Goal: Task Accomplishment & Management: Use online tool/utility

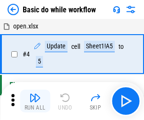
click at [35, 101] on img "button" at bounding box center [34, 97] width 11 height 11
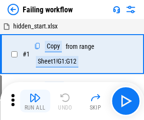
click at [35, 101] on img "button" at bounding box center [34, 97] width 11 height 11
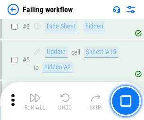
scroll to position [201, 0]
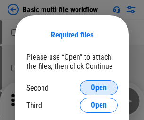
click at [99, 88] on span "Open" at bounding box center [99, 88] width 16 height 8
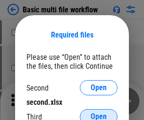
click at [99, 113] on span "Open" at bounding box center [99, 117] width 16 height 8
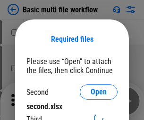
scroll to position [4, 0]
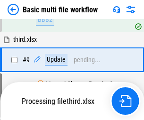
scroll to position [261, 0]
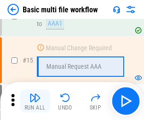
click at [35, 101] on img "button" at bounding box center [34, 97] width 11 height 11
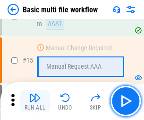
scroll to position [630, 0]
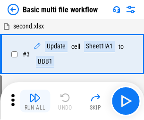
click at [35, 101] on img "button" at bounding box center [34, 97] width 11 height 11
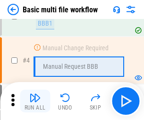
click at [35, 101] on img "button" at bounding box center [34, 97] width 11 height 11
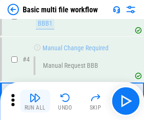
click at [35, 101] on img "button" at bounding box center [34, 97] width 11 height 11
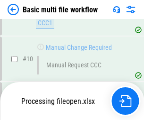
scroll to position [444, 0]
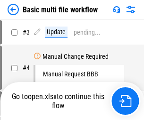
scroll to position [38, 0]
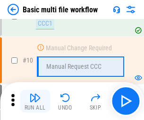
click at [35, 101] on img "button" at bounding box center [34, 97] width 11 height 11
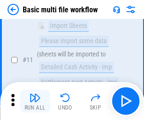
click at [35, 101] on img "button" at bounding box center [34, 97] width 11 height 11
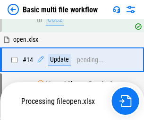
scroll to position [495, 0]
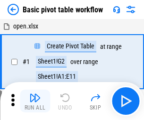
click at [35, 101] on img "button" at bounding box center [34, 97] width 11 height 11
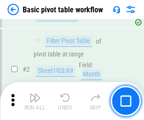
scroll to position [227, 0]
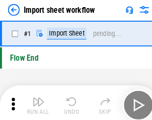
click at [35, 101] on img "button" at bounding box center [36, 97] width 11 height 11
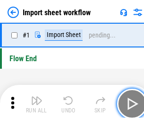
scroll to position [3, 0]
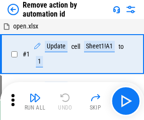
scroll to position [35, 0]
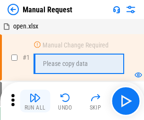
click at [35, 101] on img "button" at bounding box center [34, 97] width 11 height 11
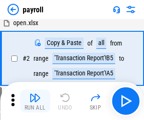
click at [35, 101] on img "button" at bounding box center [34, 97] width 11 height 11
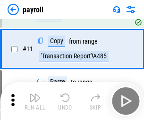
scroll to position [117, 0]
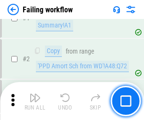
scroll to position [153, 0]
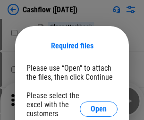
scroll to position [103, 0]
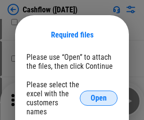
click at [99, 94] on span "Open" at bounding box center [99, 98] width 16 height 8
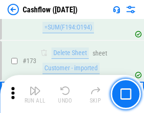
scroll to position [1003, 0]
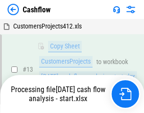
scroll to position [190, 0]
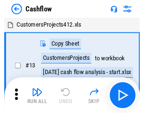
scroll to position [11, 0]
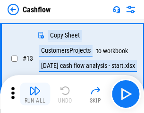
click at [35, 94] on img "button" at bounding box center [34, 90] width 11 height 11
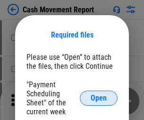
click at [99, 98] on span "Open" at bounding box center [99, 98] width 16 height 8
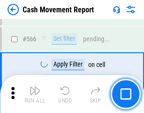
scroll to position [4341, 0]
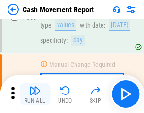
click at [35, 94] on img "button" at bounding box center [34, 90] width 11 height 11
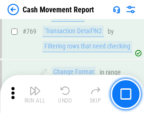
scroll to position [5263, 0]
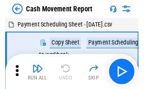
scroll to position [17, 0]
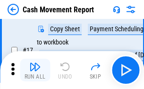
click at [35, 70] on img "button" at bounding box center [34, 66] width 11 height 11
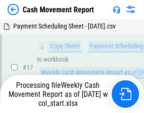
scroll to position [149, 0]
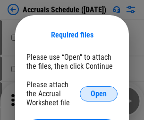
click at [99, 93] on span "Open" at bounding box center [99, 94] width 16 height 8
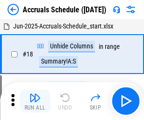
click at [35, 101] on img "button" at bounding box center [34, 97] width 11 height 11
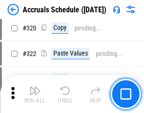
scroll to position [1762, 0]
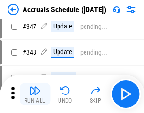
click at [35, 94] on img "button" at bounding box center [34, 90] width 11 height 11
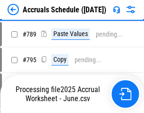
scroll to position [3979, 0]
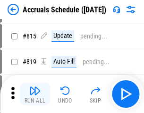
click at [35, 94] on img "button" at bounding box center [34, 90] width 11 height 11
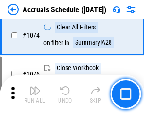
scroll to position [5673, 0]
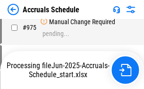
scroll to position [4584, 0]
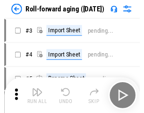
scroll to position [1, 0]
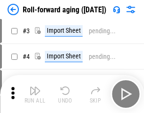
click at [35, 94] on img "button" at bounding box center [34, 90] width 11 height 11
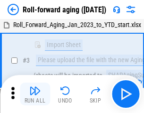
click at [35, 94] on img "button" at bounding box center [34, 90] width 11 height 11
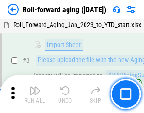
scroll to position [61, 0]
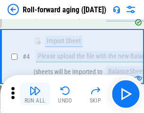
click at [35, 94] on img "button" at bounding box center [34, 90] width 11 height 11
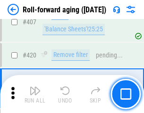
scroll to position [3285, 0]
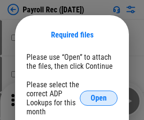
click at [99, 98] on span "Open" at bounding box center [99, 98] width 16 height 8
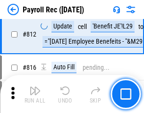
scroll to position [6018, 0]
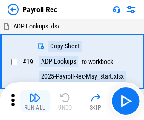
click at [35, 101] on img "button" at bounding box center [34, 97] width 11 height 11
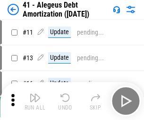
click at [35, 101] on img "button" at bounding box center [34, 97] width 11 height 11
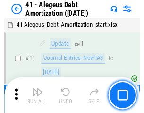
scroll to position [117, 0]
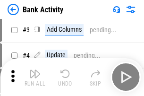
click at [35, 77] on img "button" at bounding box center [34, 73] width 11 height 11
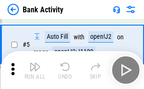
scroll to position [50, 0]
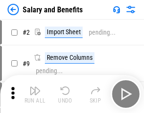
click at [35, 94] on img "button" at bounding box center [34, 90] width 11 height 11
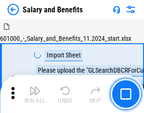
scroll to position [13, 0]
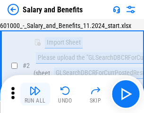
click at [35, 94] on img "button" at bounding box center [34, 90] width 11 height 11
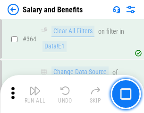
scroll to position [4461, 0]
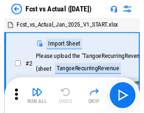
scroll to position [12, 0]
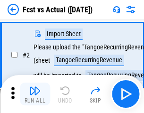
click at [35, 94] on img "button" at bounding box center [34, 90] width 11 height 11
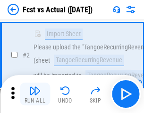
click at [35, 94] on img "button" at bounding box center [34, 90] width 11 height 11
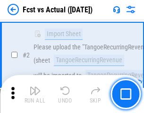
scroll to position [89, 0]
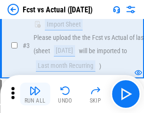
click at [35, 94] on img "button" at bounding box center [34, 90] width 11 height 11
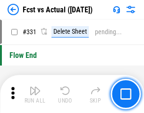
scroll to position [4534, 0]
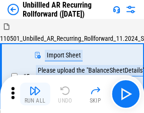
click at [35, 94] on img "button" at bounding box center [34, 90] width 11 height 11
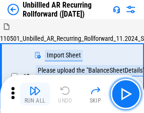
scroll to position [20, 0]
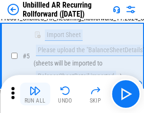
click at [35, 94] on img "button" at bounding box center [34, 90] width 11 height 11
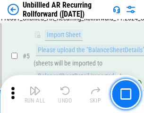
scroll to position [89, 0]
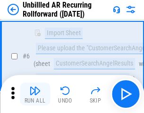
click at [35, 94] on img "button" at bounding box center [34, 90] width 11 height 11
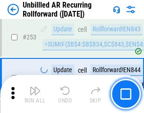
scroll to position [3217, 0]
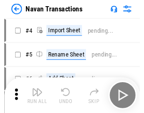
scroll to position [15, 0]
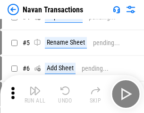
click at [35, 94] on img "button" at bounding box center [34, 90] width 11 height 11
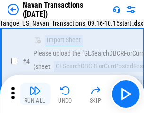
click at [35, 94] on img "button" at bounding box center [34, 90] width 11 height 11
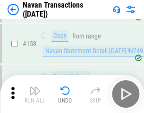
scroll to position [3071, 0]
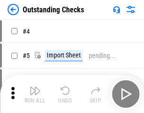
click at [35, 94] on img "button" at bounding box center [34, 90] width 11 height 11
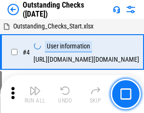
scroll to position [40, 0]
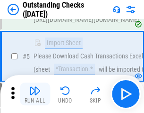
click at [35, 94] on img "button" at bounding box center [34, 90] width 11 height 11
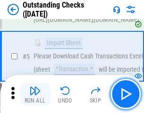
scroll to position [99, 0]
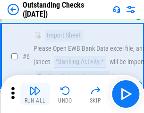
click at [35, 94] on img "button" at bounding box center [34, 90] width 11 height 11
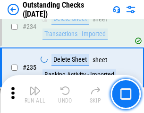
scroll to position [2876, 0]
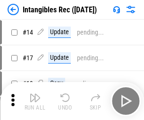
click at [35, 101] on img "button" at bounding box center [34, 97] width 11 height 11
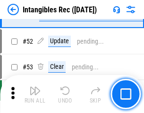
scroll to position [369, 0]
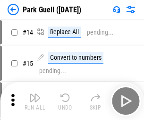
click at [35, 94] on img "button" at bounding box center [34, 97] width 11 height 11
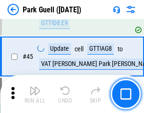
scroll to position [1185, 0]
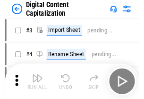
scroll to position [27, 0]
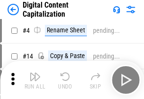
click at [35, 80] on img "button" at bounding box center [34, 76] width 11 height 11
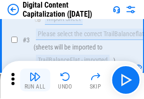
click at [35, 80] on img "button" at bounding box center [34, 76] width 11 height 11
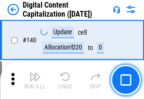
scroll to position [1005, 0]
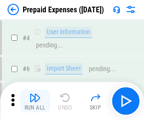
click at [35, 94] on img "button" at bounding box center [34, 97] width 11 height 11
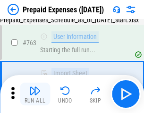
click at [35, 94] on img "button" at bounding box center [34, 90] width 11 height 11
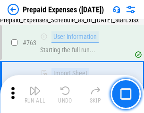
scroll to position [2681, 0]
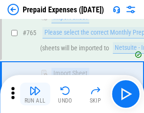
click at [35, 94] on img "button" at bounding box center [34, 90] width 11 height 11
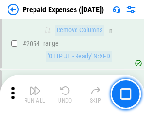
scroll to position [9901, 0]
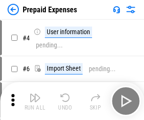
click at [35, 101] on img "button" at bounding box center [34, 97] width 11 height 11
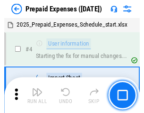
scroll to position [42, 0]
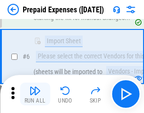
click at [35, 94] on img "button" at bounding box center [34, 90] width 11 height 11
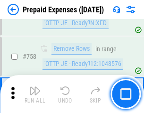
scroll to position [3375, 0]
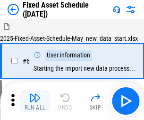
click at [35, 101] on img "button" at bounding box center [34, 97] width 11 height 11
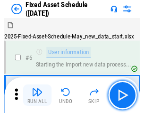
scroll to position [51, 0]
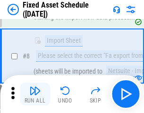
click at [35, 94] on img "button" at bounding box center [34, 90] width 11 height 11
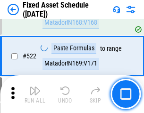
scroll to position [3292, 0]
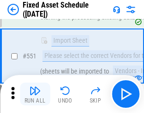
click at [35, 94] on img "button" at bounding box center [34, 90] width 11 height 11
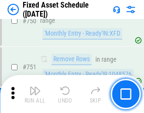
scroll to position [4618, 0]
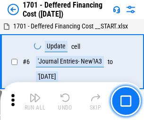
scroll to position [114, 0]
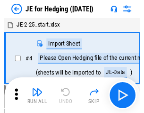
scroll to position [1, 0]
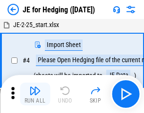
click at [35, 94] on img "button" at bounding box center [34, 90] width 11 height 11
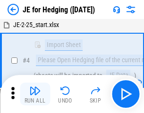
click at [35, 94] on img "button" at bounding box center [34, 90] width 11 height 11
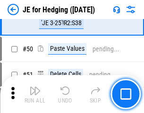
scroll to position [613, 0]
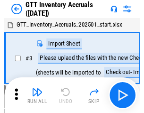
scroll to position [1, 0]
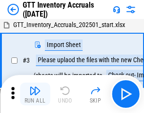
click at [35, 94] on img "button" at bounding box center [34, 90] width 11 height 11
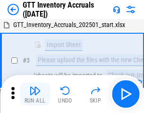
click at [35, 94] on img "button" at bounding box center [34, 90] width 11 height 11
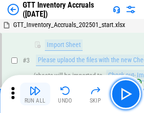
scroll to position [61, 0]
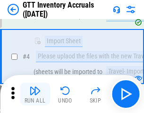
click at [35, 94] on img "button" at bounding box center [34, 90] width 11 height 11
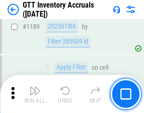
scroll to position [7735, 0]
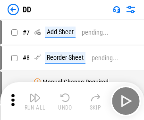
click at [35, 101] on img "button" at bounding box center [34, 97] width 11 height 11
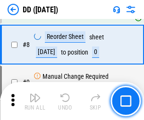
scroll to position [91, 0]
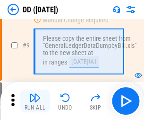
click at [35, 101] on img "button" at bounding box center [34, 97] width 11 height 11
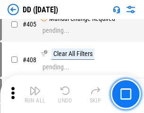
scroll to position [4238, 0]
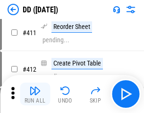
click at [35, 94] on img "button" at bounding box center [34, 90] width 11 height 11
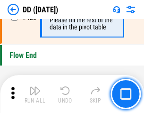
scroll to position [4533, 0]
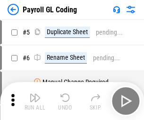
click at [35, 101] on img "button" at bounding box center [34, 97] width 11 height 11
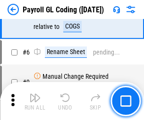
scroll to position [114, 0]
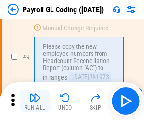
click at [35, 101] on img "button" at bounding box center [34, 97] width 11 height 11
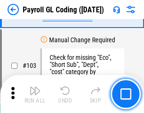
scroll to position [2222, 0]
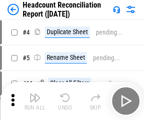
click at [35, 101] on img "button" at bounding box center [34, 97] width 11 height 11
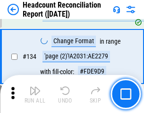
scroll to position [1139, 0]
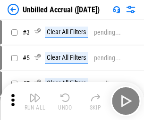
click at [35, 101] on img "button" at bounding box center [34, 97] width 11 height 11
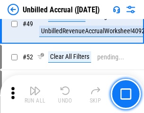
scroll to position [859, 0]
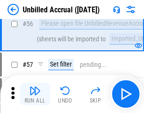
click at [35, 94] on img "button" at bounding box center [34, 90] width 11 height 11
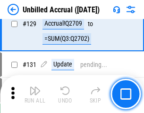
scroll to position [2821, 0]
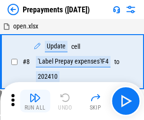
click at [35, 101] on img "button" at bounding box center [34, 97] width 11 height 11
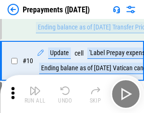
scroll to position [59, 0]
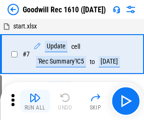
click at [35, 101] on img "button" at bounding box center [34, 97] width 11 height 11
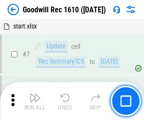
scroll to position [162, 0]
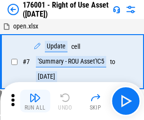
click at [35, 101] on img "button" at bounding box center [34, 97] width 11 height 11
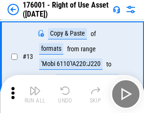
scroll to position [61, 0]
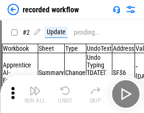
click at [35, 94] on img "button" at bounding box center [34, 90] width 11 height 11
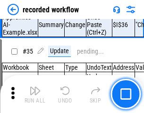
scroll to position [2961, 0]
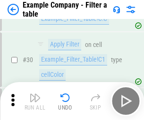
scroll to position [867, 0]
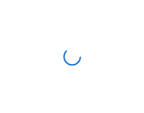
scroll to position [15, 0]
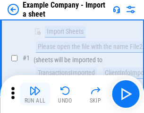
click at [35, 94] on img "button" at bounding box center [34, 90] width 11 height 11
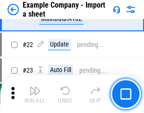
scroll to position [209, 0]
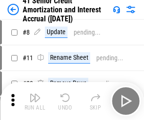
click at [35, 94] on img "button" at bounding box center [34, 97] width 11 height 11
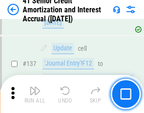
scroll to position [870, 0]
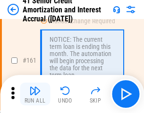
click at [35, 94] on img "button" at bounding box center [34, 90] width 11 height 11
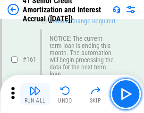
scroll to position [1013, 0]
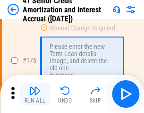
click at [35, 94] on img "button" at bounding box center [34, 90] width 11 height 11
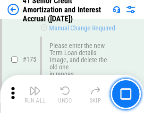
scroll to position [1109, 0]
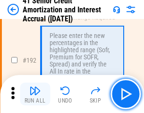
click at [35, 94] on img "button" at bounding box center [34, 90] width 11 height 11
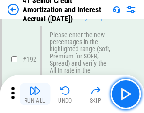
scroll to position [1209, 0]
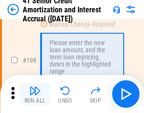
click at [35, 94] on img "button" at bounding box center [34, 90] width 11 height 11
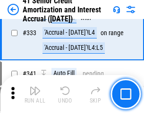
scroll to position [2420, 0]
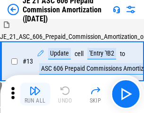
click at [35, 94] on img "button" at bounding box center [34, 90] width 11 height 11
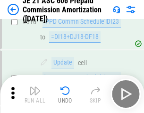
scroll to position [1768, 0]
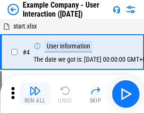
click at [35, 94] on img "button" at bounding box center [34, 90] width 11 height 11
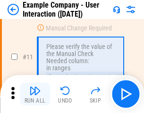
click at [35, 94] on img "button" at bounding box center [34, 90] width 11 height 11
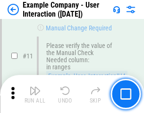
scroll to position [205, 0]
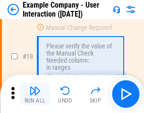
click at [35, 94] on img "button" at bounding box center [34, 90] width 11 height 11
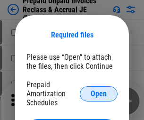
click at [99, 93] on span "Open" at bounding box center [99, 94] width 16 height 8
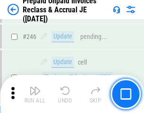
scroll to position [1279, 0]
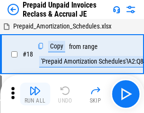
click at [35, 94] on img "button" at bounding box center [34, 90] width 11 height 11
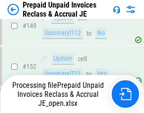
scroll to position [1230, 0]
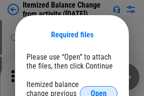
click at [99, 90] on span "Open" at bounding box center [99, 94] width 16 height 8
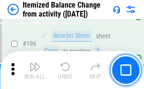
scroll to position [1823, 0]
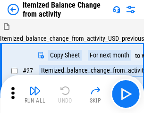
scroll to position [15, 0]
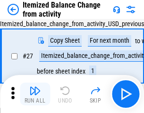
click at [35, 94] on img "button" at bounding box center [34, 90] width 11 height 11
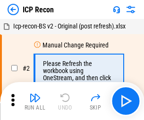
scroll to position [4, 0]
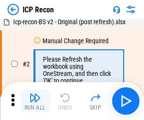
click at [35, 101] on img "button" at bounding box center [34, 97] width 11 height 11
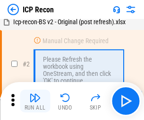
click at [35, 101] on img "button" at bounding box center [34, 97] width 11 height 11
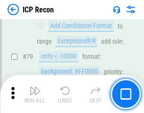
scroll to position [928, 0]
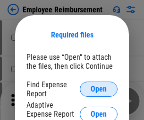
click at [99, 89] on span "Open" at bounding box center [99, 89] width 16 height 8
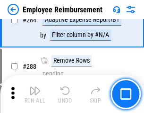
scroll to position [2575, 0]
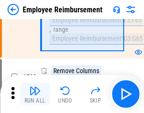
click at [35, 94] on img "button" at bounding box center [34, 90] width 11 height 11
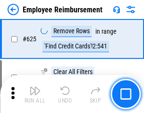
scroll to position [5671, 0]
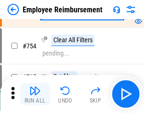
click at [35, 94] on img "button" at bounding box center [34, 90] width 11 height 11
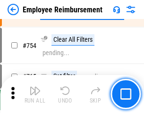
click at [35, 94] on img "button" at bounding box center [34, 90] width 11 height 11
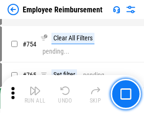
scroll to position [6645, 0]
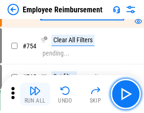
click at [35, 94] on img "button" at bounding box center [34, 90] width 11 height 11
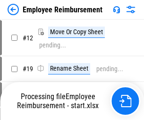
scroll to position [32, 0]
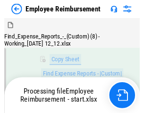
scroll to position [193, 0]
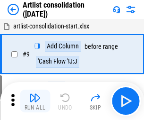
click at [35, 101] on img "button" at bounding box center [34, 97] width 11 height 11
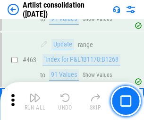
scroll to position [4147, 0]
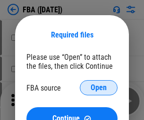
click at [99, 88] on span "Open" at bounding box center [99, 88] width 16 height 8
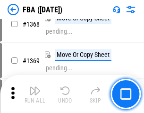
scroll to position [10172, 0]
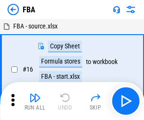
scroll to position [9, 0]
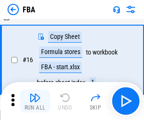
click at [35, 101] on img "button" at bounding box center [34, 97] width 11 height 11
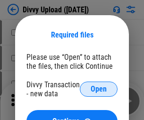
click at [99, 89] on span "Open" at bounding box center [99, 89] width 16 height 8
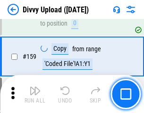
scroll to position [981, 0]
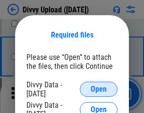
click at [99, 89] on span "Open" at bounding box center [99, 89] width 16 height 8
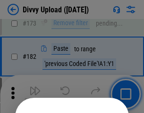
scroll to position [1063, 0]
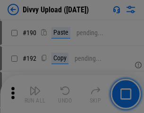
scroll to position [1195, 0]
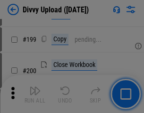
scroll to position [1377, 0]
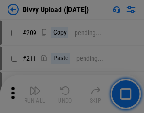
scroll to position [1609, 0]
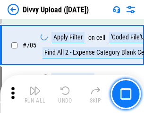
scroll to position [6480, 0]
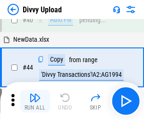
click at [35, 101] on img "button" at bounding box center [34, 97] width 11 height 11
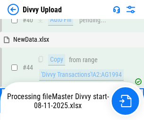
scroll to position [104, 0]
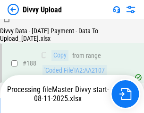
scroll to position [1115, 0]
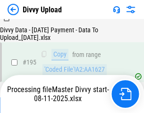
scroll to position [1324, 0]
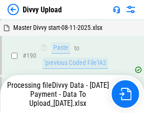
scroll to position [1269, 0]
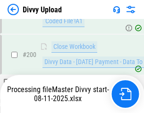
scroll to position [1533, 0]
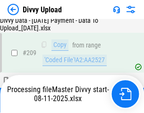
scroll to position [1741, 0]
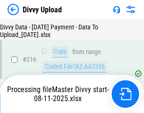
scroll to position [1950, 0]
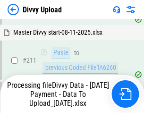
scroll to position [1895, 0]
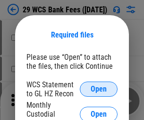
click at [99, 89] on span "Open" at bounding box center [99, 89] width 16 height 8
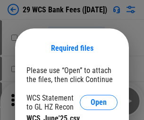
scroll to position [13, 0]
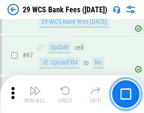
scroll to position [923, 0]
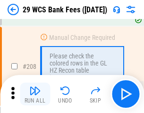
click at [35, 94] on img "button" at bounding box center [34, 90] width 11 height 11
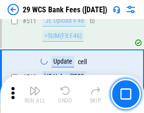
scroll to position [4766, 0]
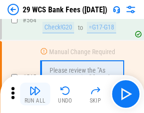
click at [35, 94] on img "button" at bounding box center [34, 90] width 11 height 11
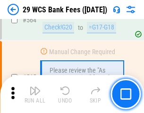
scroll to position [5123, 0]
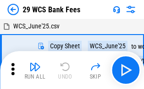
scroll to position [17, 0]
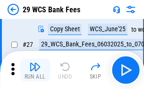
click at [35, 70] on img "button" at bounding box center [34, 66] width 11 height 11
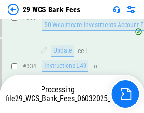
scroll to position [3698, 0]
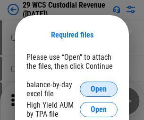
click at [99, 89] on span "Open" at bounding box center [99, 89] width 16 height 8
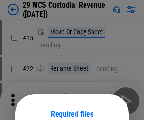
scroll to position [79, 0]
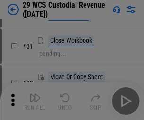
scroll to position [203, 0]
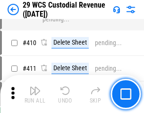
scroll to position [4387, 0]
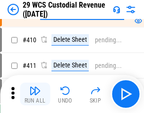
click at [35, 94] on img "button" at bounding box center [34, 90] width 11 height 11
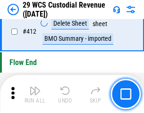
scroll to position [4524, 0]
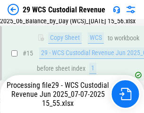
scroll to position [438, 0]
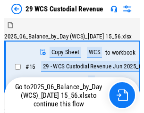
scroll to position [18, 0]
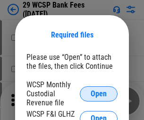
click at [99, 93] on span "Open" at bounding box center [99, 94] width 16 height 8
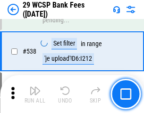
scroll to position [3639, 0]
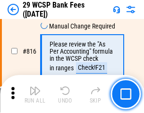
click at [35, 94] on img "button" at bounding box center [34, 90] width 11 height 11
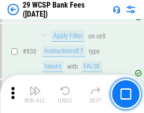
scroll to position [6010, 0]
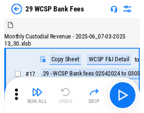
scroll to position [23, 0]
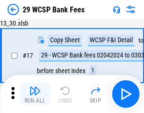
click at [35, 94] on img "button" at bounding box center [34, 90] width 11 height 11
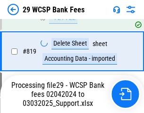
scroll to position [5880, 0]
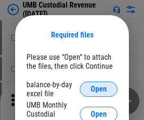
click at [99, 89] on span "Open" at bounding box center [99, 89] width 16 height 8
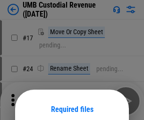
scroll to position [74, 0]
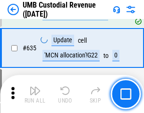
scroll to position [4957, 0]
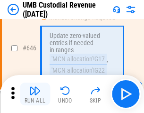
click at [35, 94] on img "button" at bounding box center [34, 90] width 11 height 11
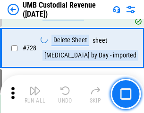
scroll to position [5843, 0]
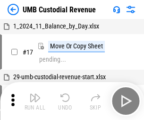
scroll to position [7, 0]
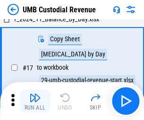
click at [35, 101] on img "button" at bounding box center [34, 97] width 11 height 11
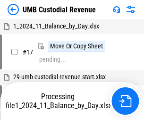
scroll to position [7, 0]
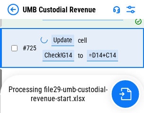
scroll to position [5780, 0]
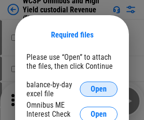
click at [99, 89] on span "Open" at bounding box center [99, 89] width 16 height 8
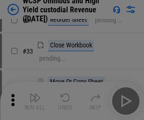
scroll to position [216, 0]
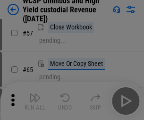
scroll to position [413, 0]
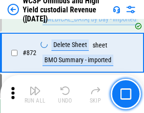
scroll to position [8016, 0]
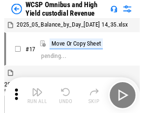
scroll to position [5, 0]
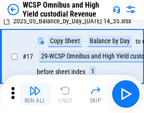
click at [35, 94] on img "button" at bounding box center [34, 90] width 11 height 11
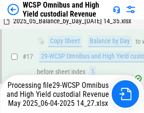
scroll to position [197, 0]
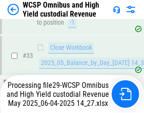
scroll to position [421, 0]
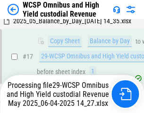
scroll to position [197, 0]
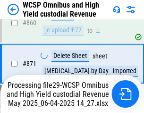
scroll to position [7995, 0]
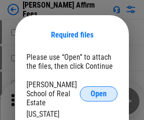
click at [99, 90] on span "Open" at bounding box center [99, 94] width 16 height 8
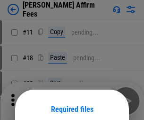
scroll to position [74, 0]
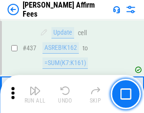
scroll to position [2179, 0]
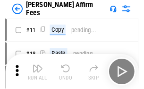
scroll to position [9, 0]
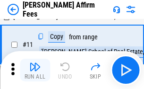
click at [35, 70] on img "button" at bounding box center [34, 66] width 11 height 11
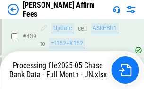
scroll to position [2484, 0]
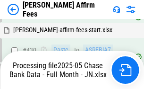
scroll to position [2484, 0]
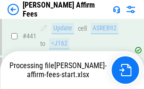
scroll to position [2484, 0]
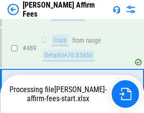
scroll to position [2472, 0]
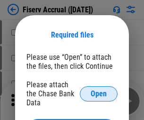
click at [99, 90] on span "Open" at bounding box center [99, 94] width 16 height 8
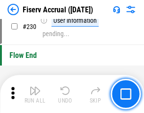
scroll to position [3001, 0]
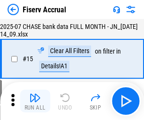
click at [35, 101] on img "button" at bounding box center [34, 97] width 11 height 11
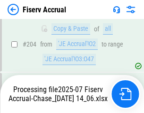
scroll to position [2874, 0]
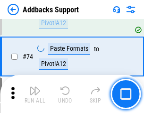
scroll to position [690, 0]
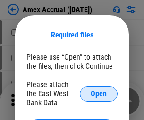
click at [99, 93] on span "Open" at bounding box center [99, 94] width 16 height 8
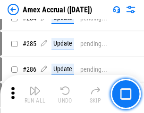
scroll to position [2527, 0]
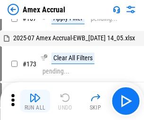
click at [35, 101] on img "button" at bounding box center [34, 97] width 11 height 11
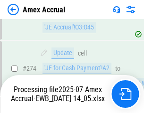
scroll to position [2761, 0]
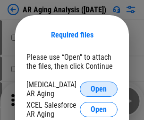
click at [99, 88] on span "Open" at bounding box center [99, 89] width 16 height 8
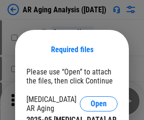
scroll to position [15, 0]
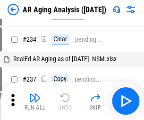
scroll to position [9, 0]
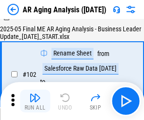
click at [35, 101] on img "button" at bounding box center [34, 97] width 11 height 11
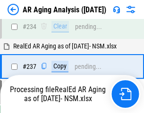
scroll to position [1468, 0]
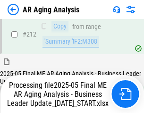
scroll to position [1457, 0]
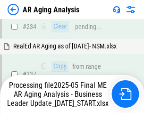
scroll to position [1497, 0]
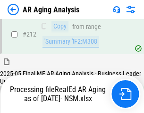
scroll to position [1424, 0]
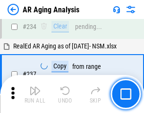
scroll to position [1457, 0]
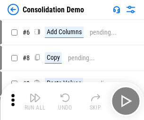
click at [35, 101] on img "button" at bounding box center [34, 97] width 11 height 11
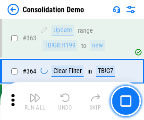
scroll to position [3175, 0]
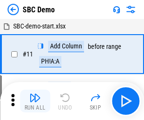
click at [35, 101] on img "button" at bounding box center [34, 97] width 11 height 11
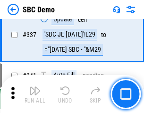
scroll to position [2492, 0]
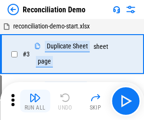
click at [35, 101] on img "button" at bounding box center [34, 97] width 11 height 11
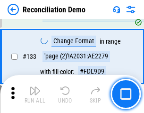
scroll to position [1125, 0]
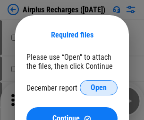
click at [99, 88] on span "Open" at bounding box center [99, 88] width 16 height 8
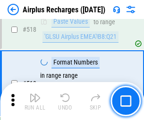
scroll to position [4076, 0]
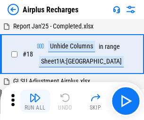
click at [35, 101] on img "button" at bounding box center [34, 97] width 11 height 11
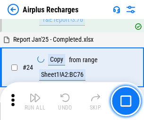
scroll to position [152, 0]
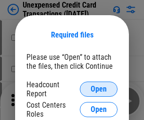
click at [99, 89] on span "Open" at bounding box center [99, 89] width 16 height 8
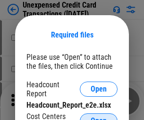
click at [99, 117] on span "Open" at bounding box center [99, 121] width 16 height 8
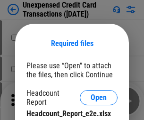
scroll to position [9, 0]
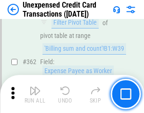
scroll to position [2436, 0]
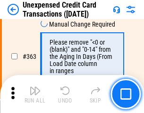
click at [35, 94] on img "button" at bounding box center [34, 90] width 11 height 11
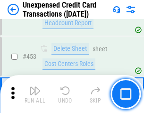
scroll to position [3231, 0]
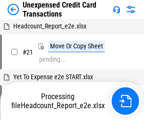
scroll to position [15, 0]
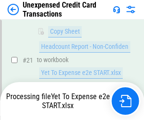
scroll to position [154, 0]
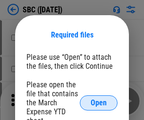
click at [99, 102] on span "Open" at bounding box center [99, 103] width 16 height 8
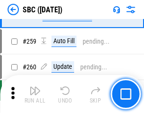
scroll to position [1851, 0]
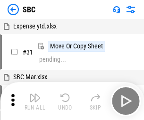
scroll to position [9, 0]
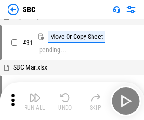
click at [35, 101] on img "button" at bounding box center [34, 97] width 11 height 11
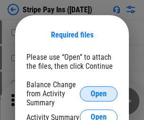
click at [99, 93] on span "Open" at bounding box center [99, 94] width 16 height 8
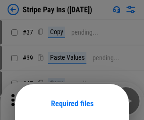
scroll to position [69, 0]
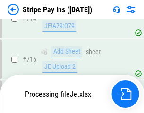
scroll to position [4910, 0]
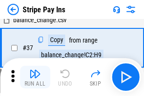
click at [35, 77] on img "button" at bounding box center [34, 73] width 11 height 11
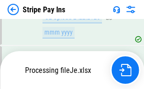
scroll to position [4890, 0]
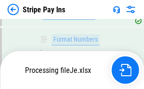
scroll to position [4890, 0]
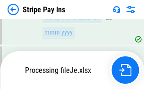
scroll to position [4890, 0]
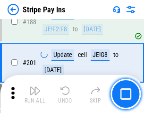
scroll to position [1349, 0]
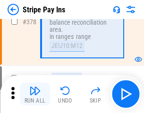
click at [35, 94] on img "button" at bounding box center [34, 90] width 11 height 11
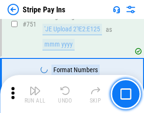
scroll to position [4878, 0]
